Goal: Communication & Community: Answer question/provide support

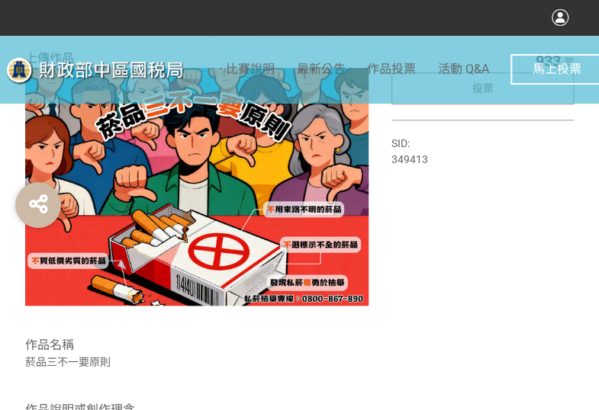
scroll to position [305, 0]
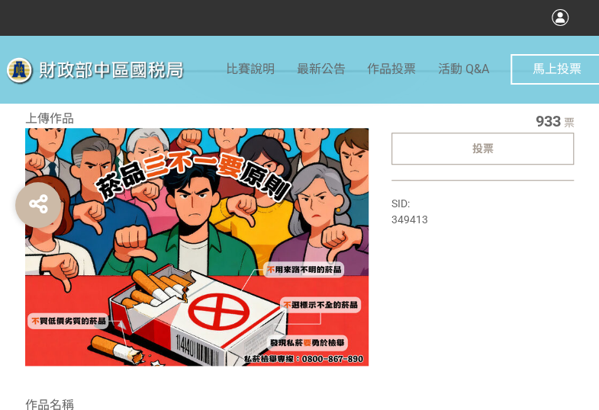
click at [514, 152] on div "投票" at bounding box center [482, 149] width 183 height 32
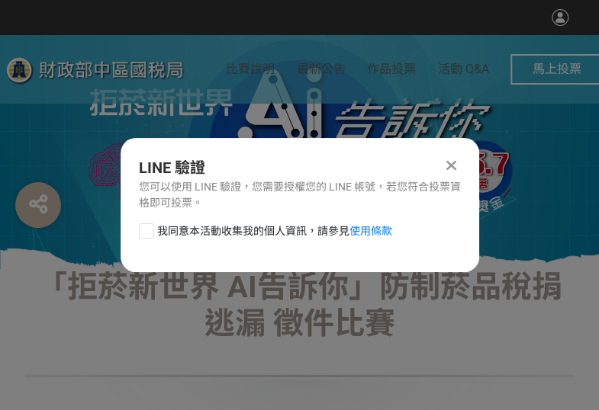
click at [142, 230] on div at bounding box center [146, 230] width 15 height 15
checkbox input "true"
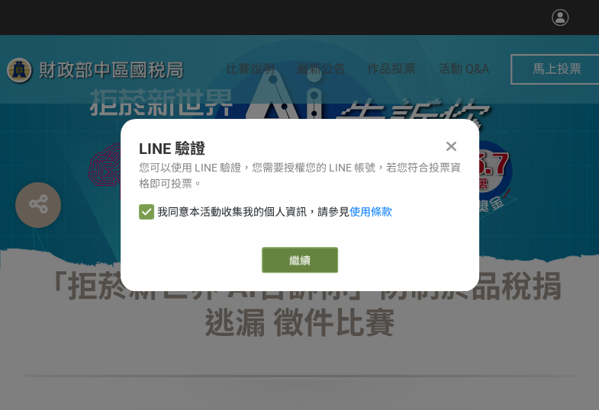
click at [311, 257] on button "繼續" at bounding box center [300, 260] width 76 height 26
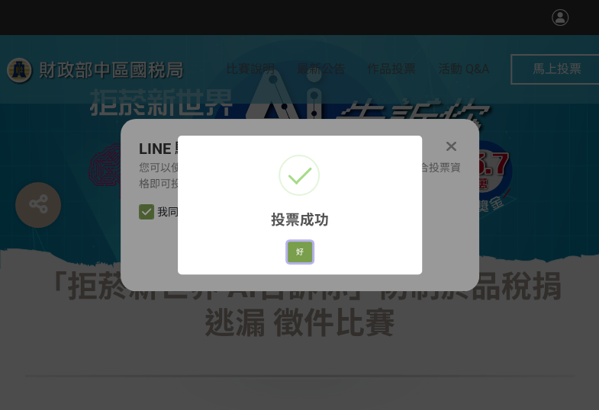
drag, startPoint x: 299, startPoint y: 251, endPoint x: 352, endPoint y: 256, distance: 52.9
click at [300, 250] on button "好" at bounding box center [300, 252] width 24 height 21
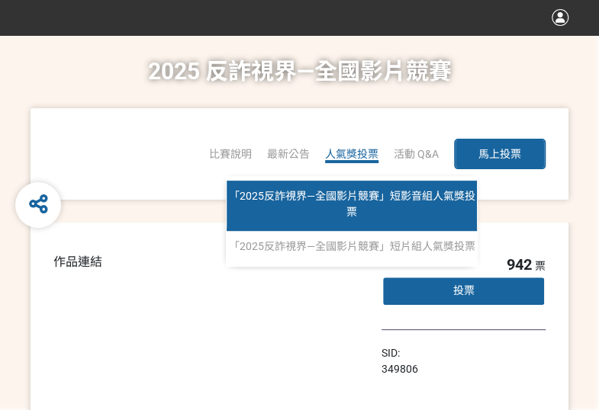
click at [368, 211] on link "「2025反詐視界—全國影片競賽」短影音組人氣獎投票" at bounding box center [352, 206] width 250 height 50
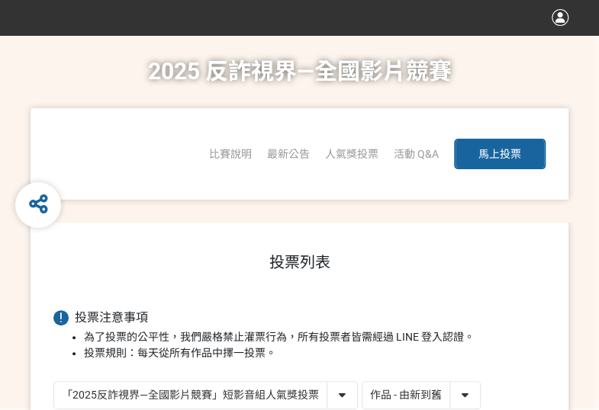
click at [439, 390] on select "作品 - 由新到舊 作品 - 由舊到新 票數 - 由多到少 票數 - 由少到多" at bounding box center [420, 395] width 117 height 27
select select "vote"
click at [362, 382] on select "作品 - 由新到舊 作品 - 由舊到新 票數 - 由多到少 票數 - 由少到多" at bounding box center [420, 395] width 117 height 27
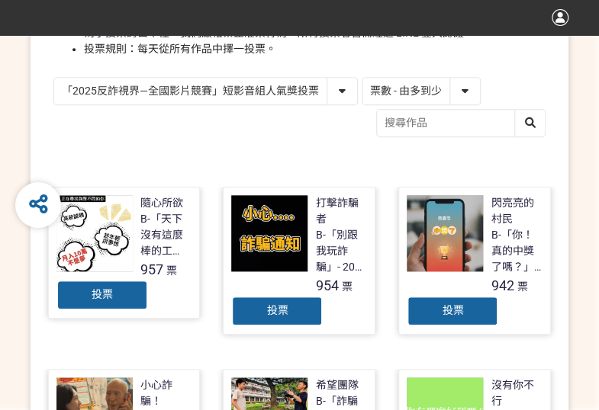
scroll to position [305, 0]
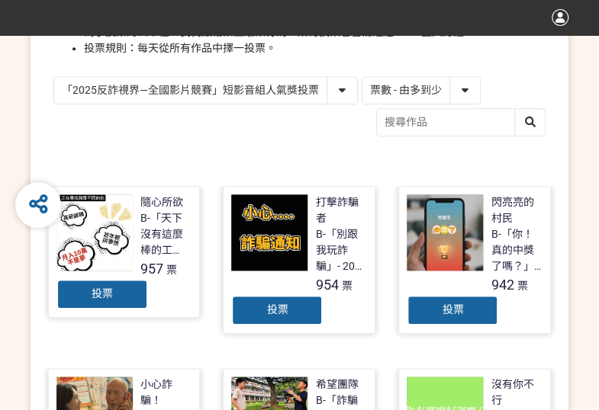
click at [272, 311] on span "投票" at bounding box center [276, 310] width 21 height 12
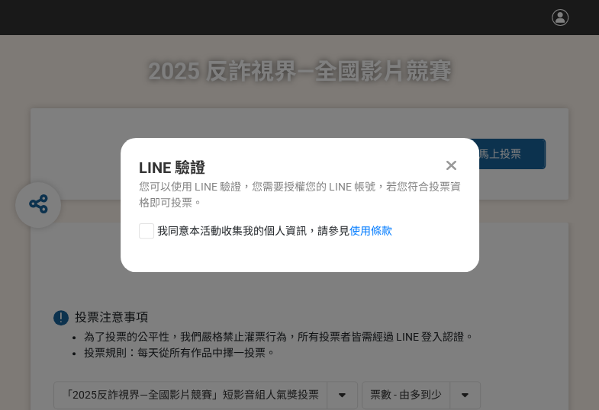
click at [148, 233] on div at bounding box center [146, 230] width 15 height 15
checkbox input "true"
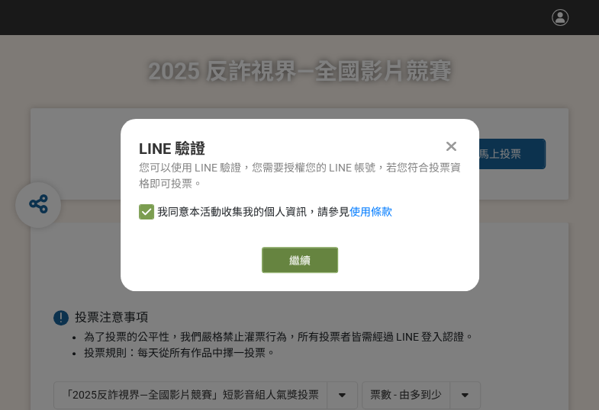
click at [279, 248] on button "繼續" at bounding box center [300, 260] width 76 height 26
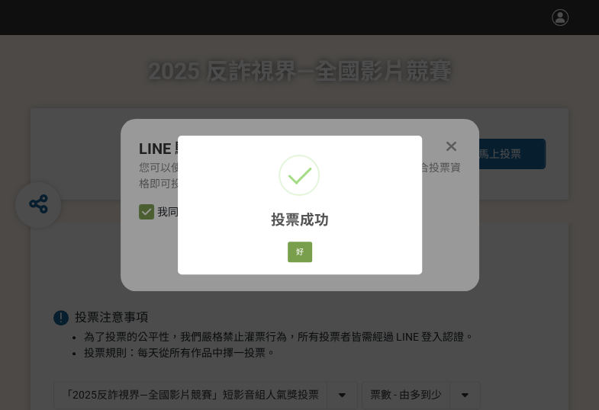
click at [300, 263] on div "好 Cancel" at bounding box center [298, 252] width 29 height 26
click at [294, 240] on div "好 Cancel" at bounding box center [298, 252] width 29 height 26
click at [294, 244] on button "好" at bounding box center [300, 252] width 24 height 21
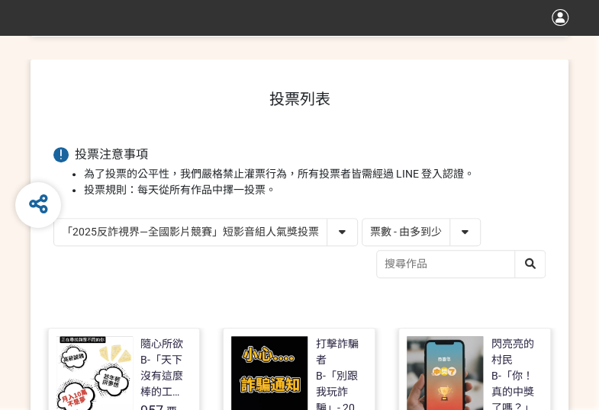
scroll to position [217, 0]
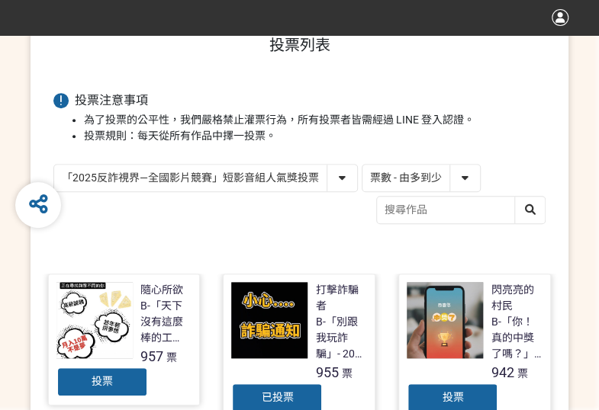
click at [206, 185] on select "「2025反詐視界—全國影片競賽」短影音組人氣獎投票 「2025反詐視界—全國影片競賽」短片組人氣獎投票" at bounding box center [205, 178] width 303 height 27
select select "13146"
click at [54, 165] on select "「2025反詐視界—全國影片競賽」短影音組人氣獎投票 「2025反詐視界—全國影片競賽」短片組人氣獎投票" at bounding box center [205, 178] width 303 height 27
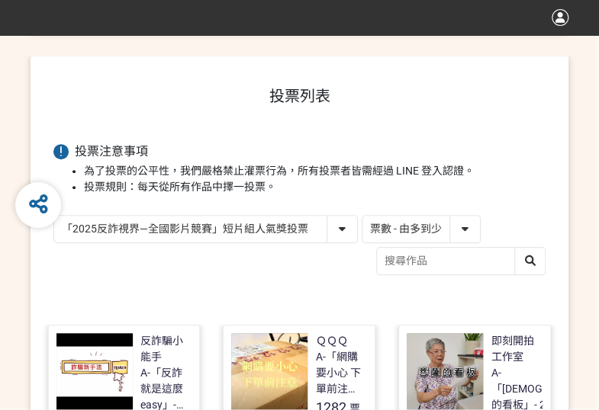
scroll to position [305, 0]
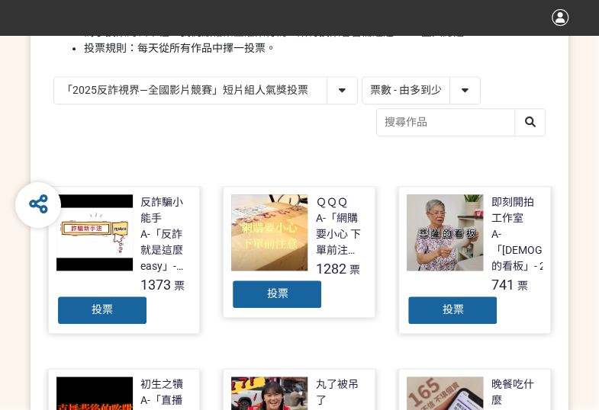
click at [268, 296] on span "投票" at bounding box center [276, 294] width 21 height 12
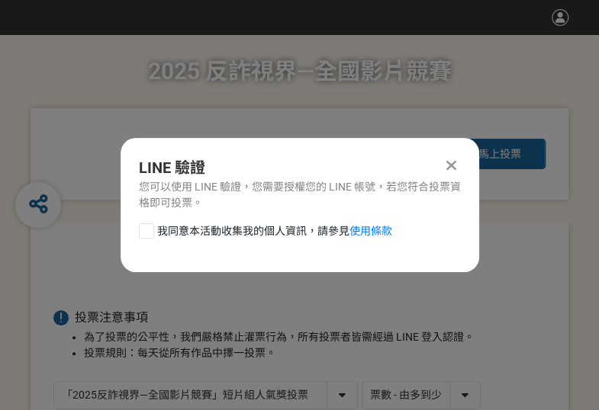
drag, startPoint x: 143, startPoint y: 228, endPoint x: 198, endPoint y: 244, distance: 57.2
click at [143, 228] on div at bounding box center [146, 230] width 15 height 15
checkbox input "true"
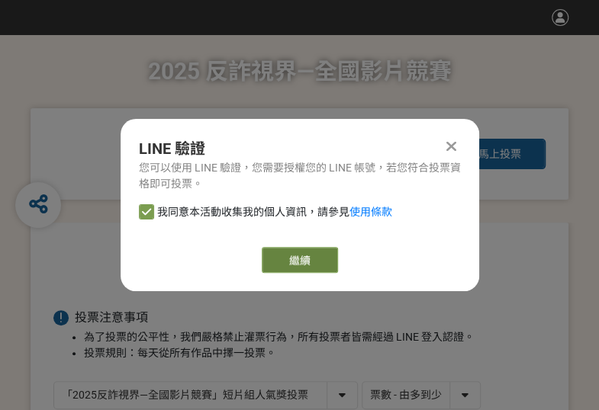
click at [285, 257] on link "繼續" at bounding box center [300, 260] width 76 height 26
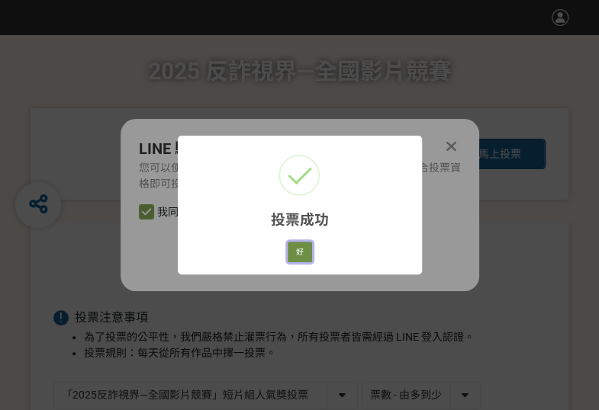
click at [295, 256] on button "好" at bounding box center [300, 252] width 24 height 21
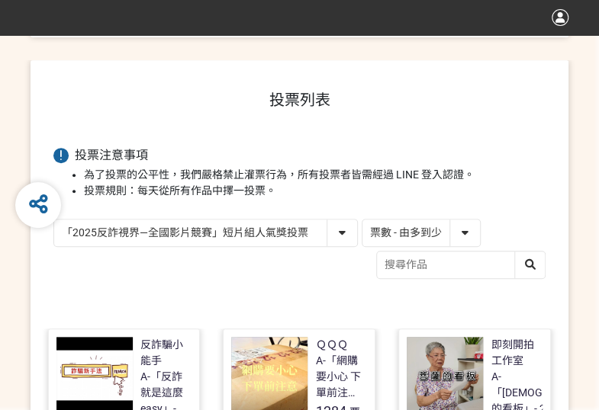
scroll to position [217, 0]
